Goal: Information Seeking & Learning: Learn about a topic

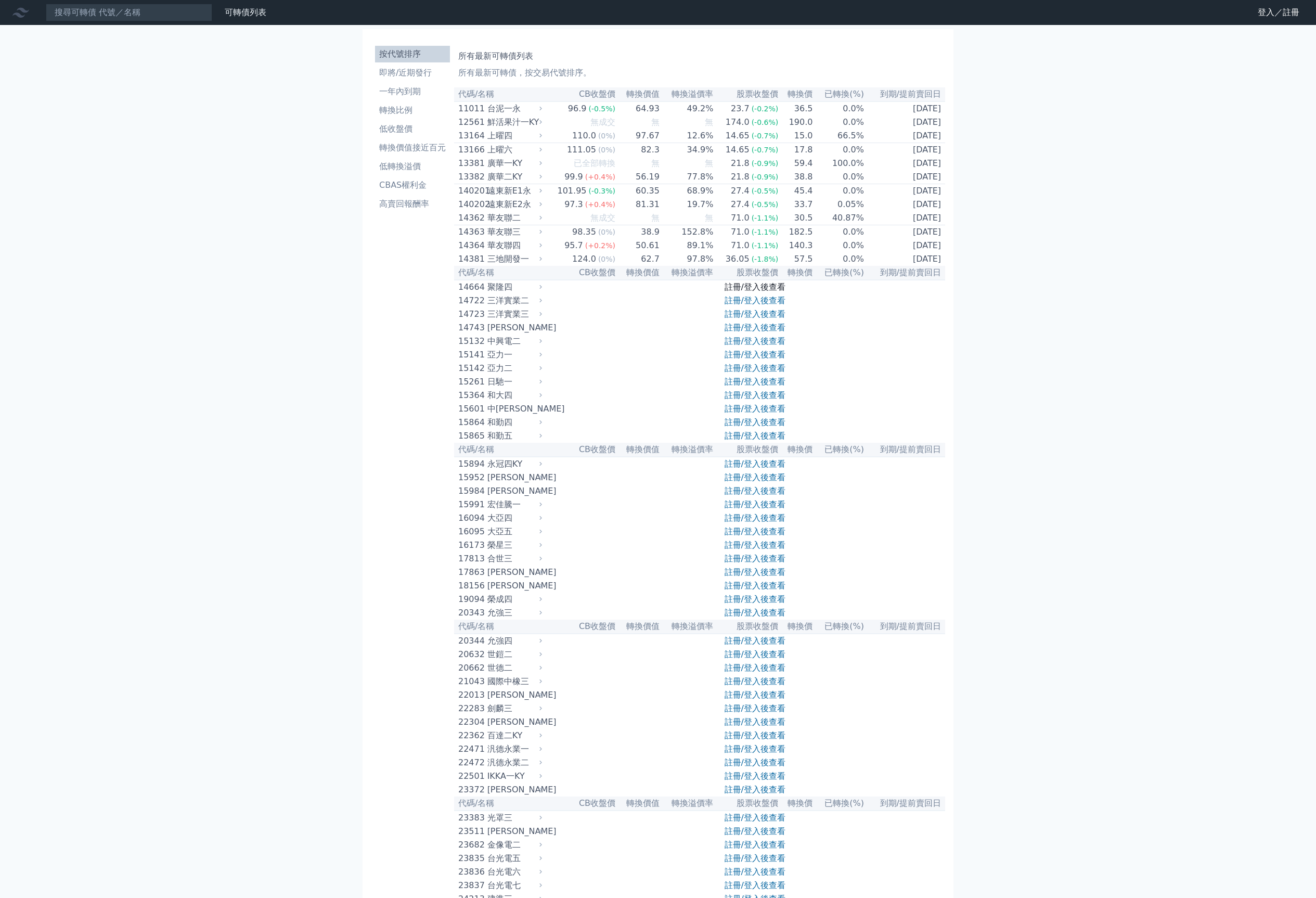
click at [784, 292] on link "註冊/登入後查看" at bounding box center [754, 287] width 61 height 10
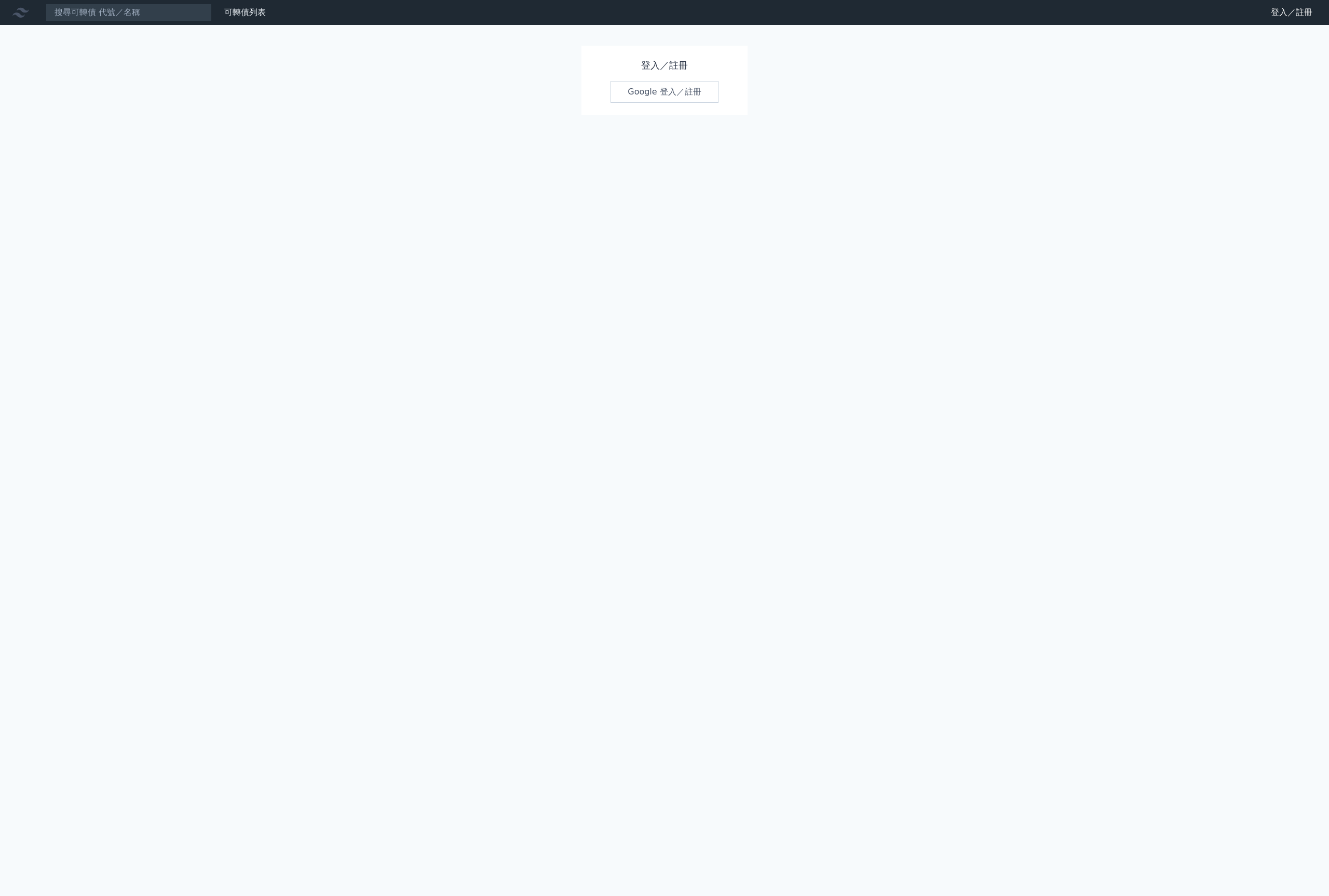
click at [694, 103] on link "Google 登入／註冊" at bounding box center [664, 92] width 108 height 22
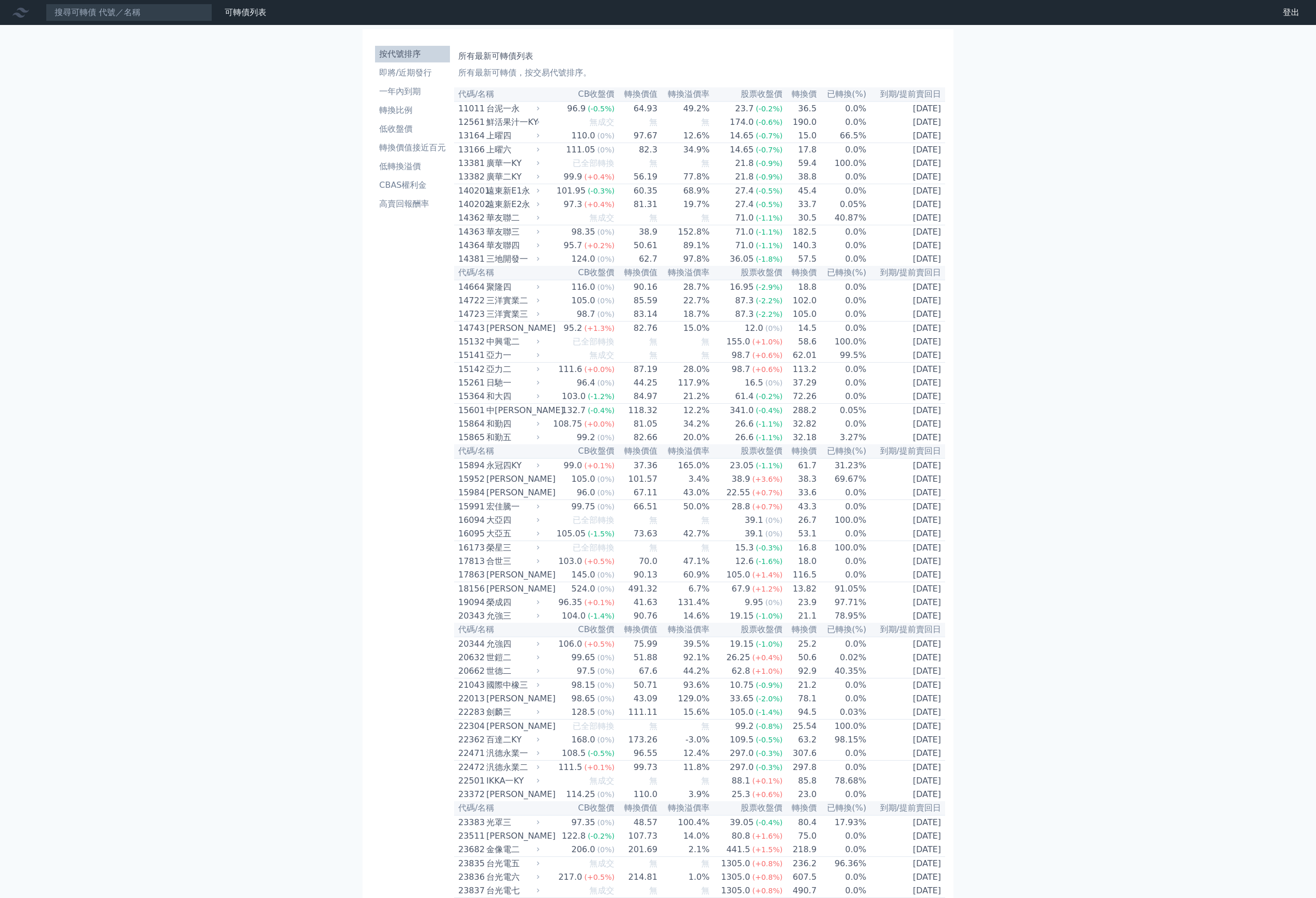
scroll to position [7410, 0]
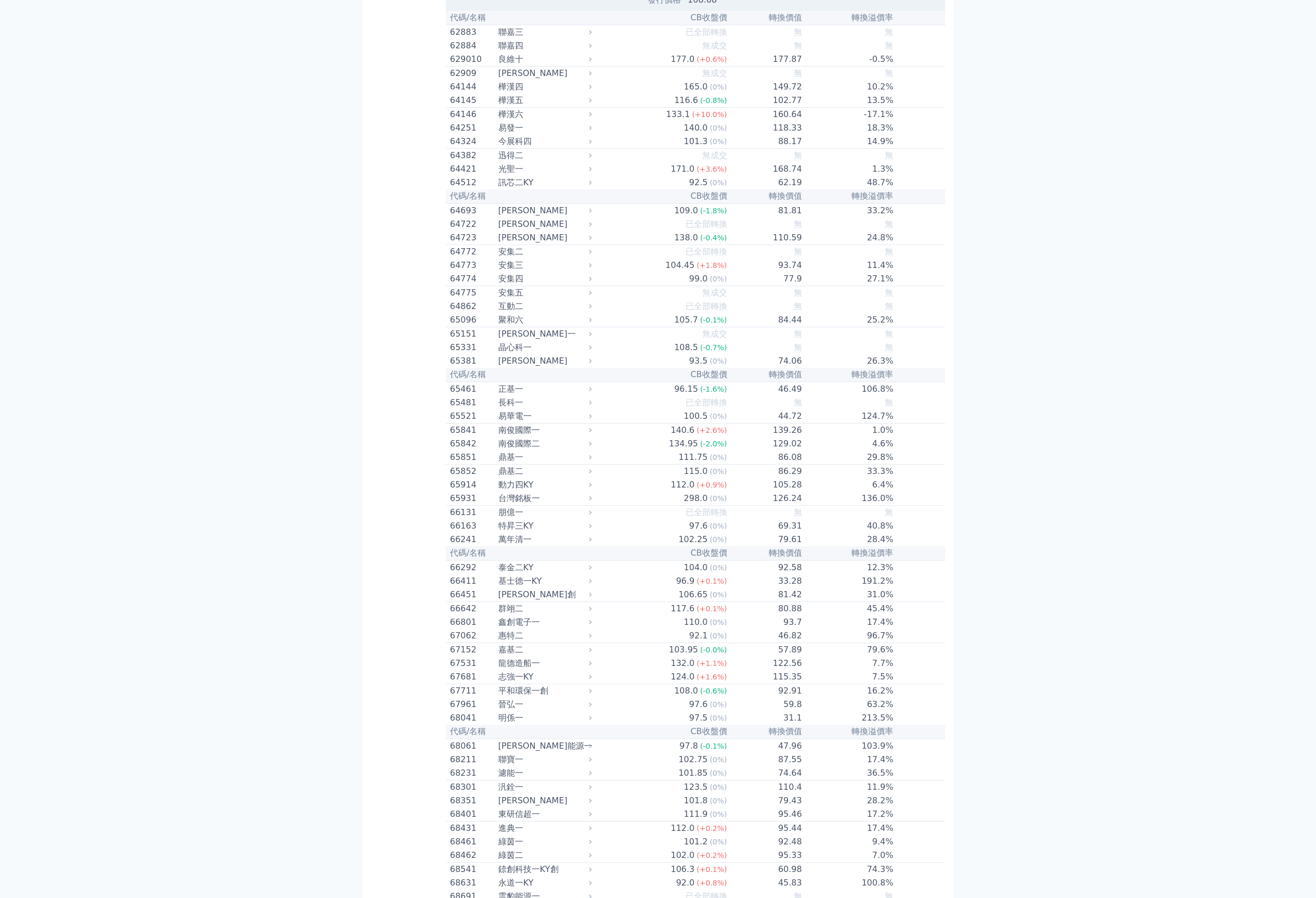
scroll to position [4207, 0]
